Goal: Check status: Check status

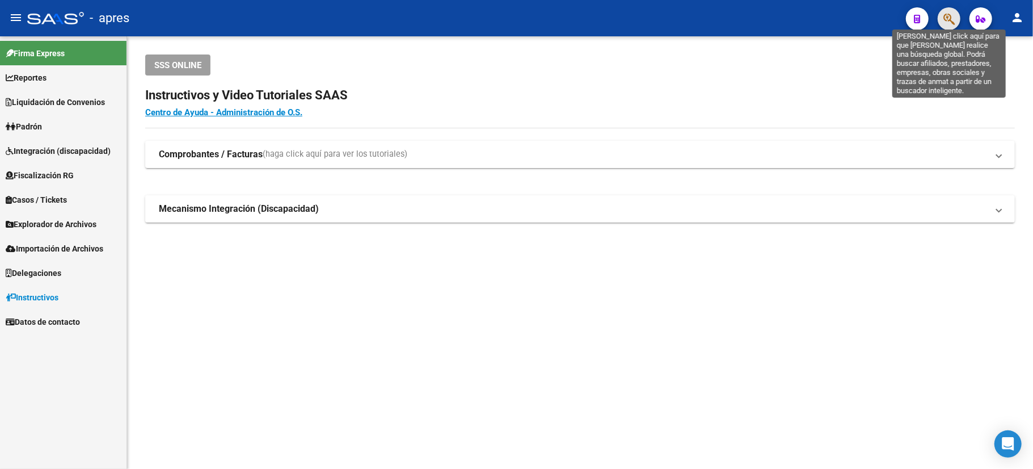
click at [944, 14] on icon "button" at bounding box center [948, 18] width 11 height 13
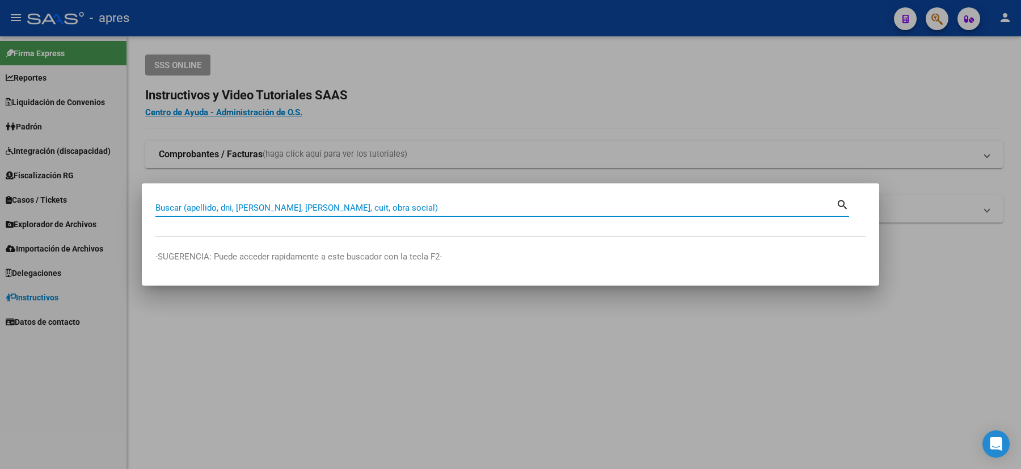
paste input "46015791"
type input "46015791"
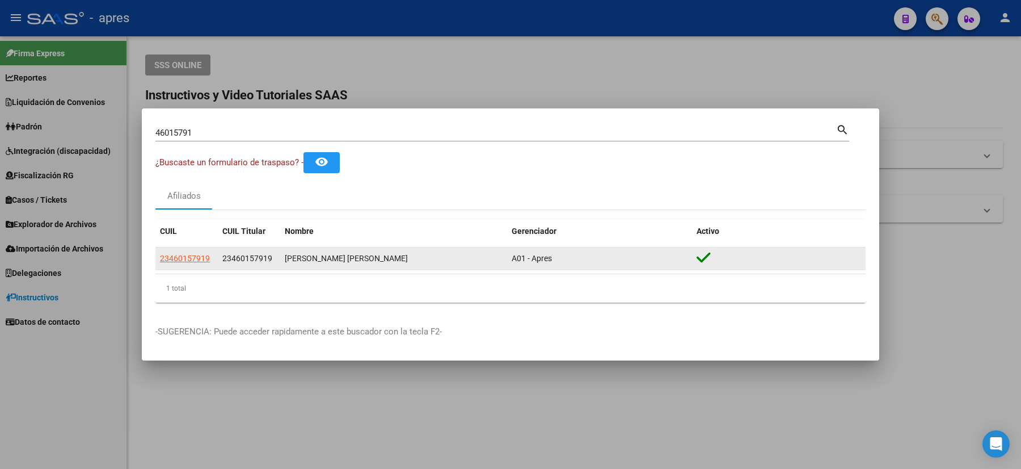
click at [159, 255] on datatable-body-cell "23460157919" at bounding box center [186, 258] width 62 height 22
click at [167, 257] on span "23460157919" at bounding box center [185, 258] width 50 height 9
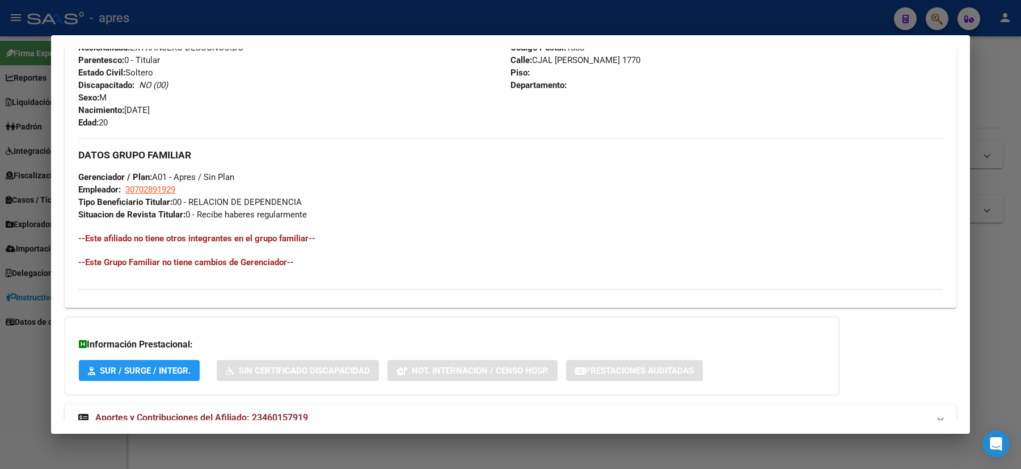
scroll to position [491, 0]
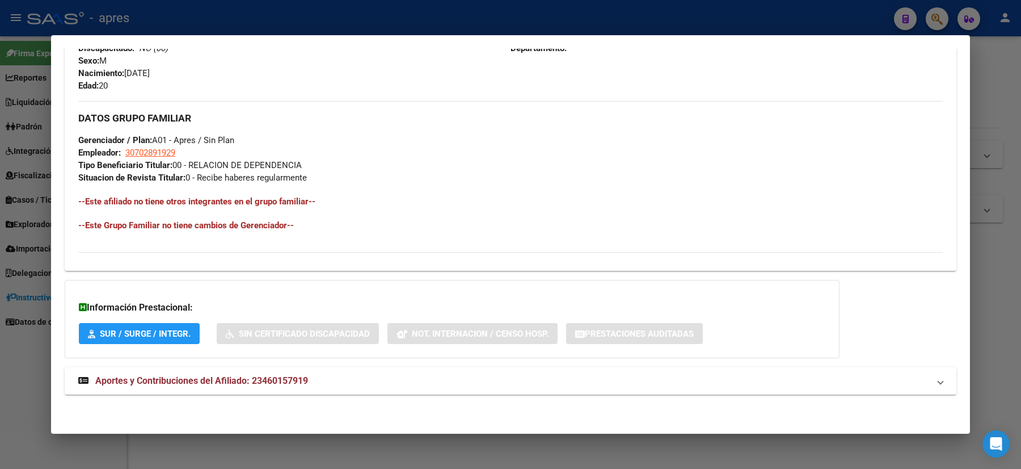
click at [239, 389] on mat-expansion-panel-header "Aportes y Contribuciones del Afiliado: 23460157919" at bounding box center [511, 380] width 892 height 27
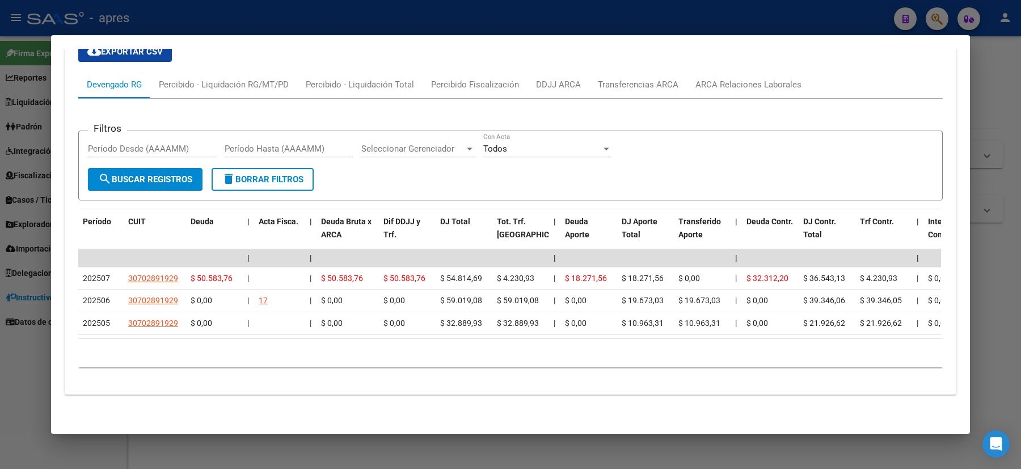
scroll to position [0, 2]
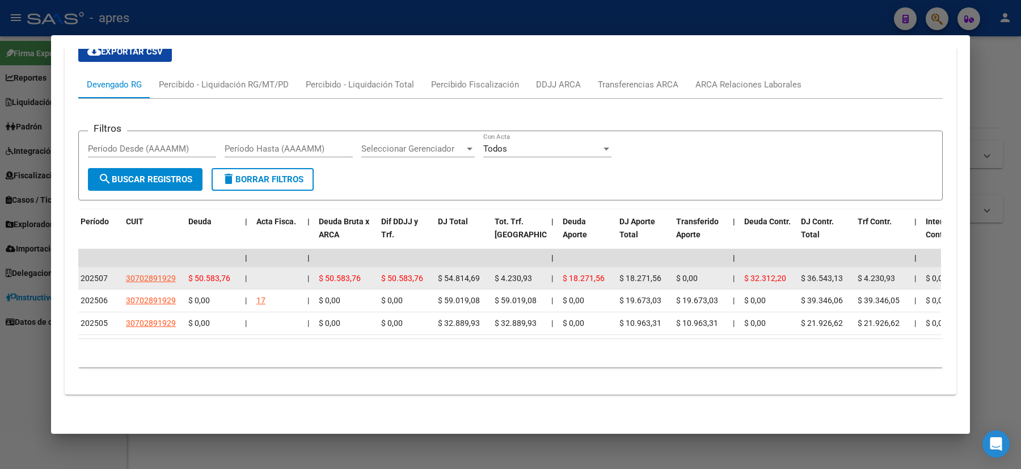
drag, startPoint x: 492, startPoint y: 269, endPoint x: 522, endPoint y: 261, distance: 31.0
click at [522, 273] on span "$ 4.230,93" at bounding box center [513, 277] width 37 height 9
drag, startPoint x: 446, startPoint y: 264, endPoint x: 469, endPoint y: 262, distance: 22.8
click at [469, 273] on span "$ 54.814,69" at bounding box center [459, 277] width 42 height 9
click at [454, 273] on span "$ 54.814,69" at bounding box center [459, 277] width 42 height 9
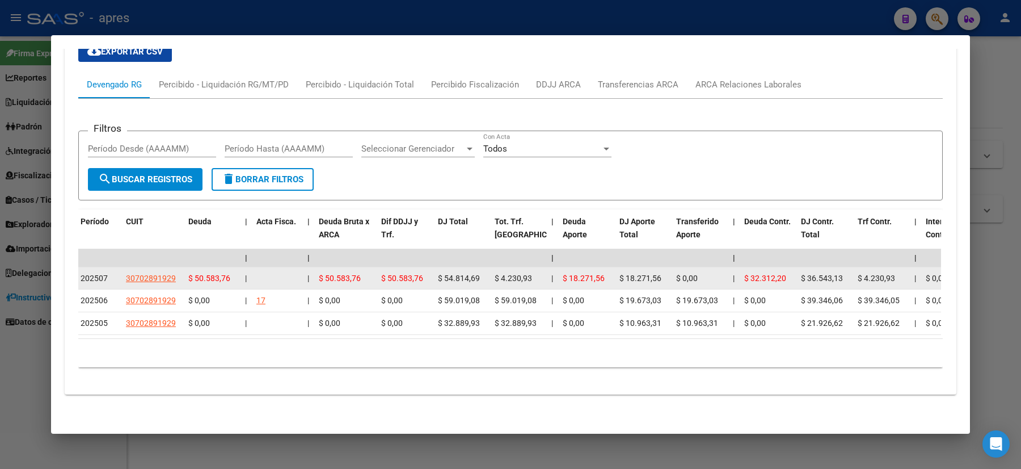
click at [454, 273] on span "$ 54.814,69" at bounding box center [459, 277] width 42 height 9
